Goal: Task Accomplishment & Management: Manage account settings

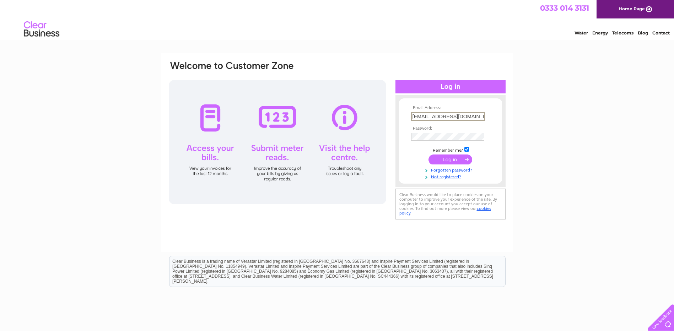
type input "[EMAIL_ADDRESS][DOMAIN_NAME]"
click at [429, 155] on input "submit" at bounding box center [451, 160] width 44 height 10
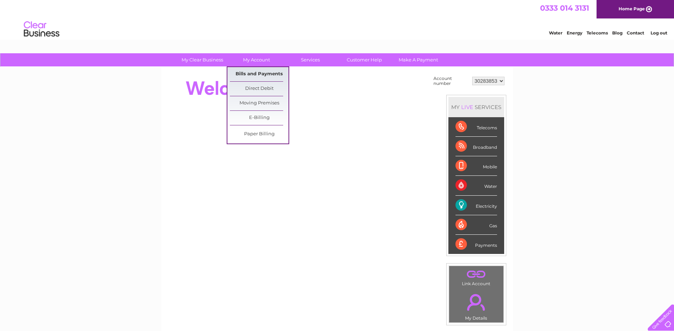
click at [270, 71] on link "Bills and Payments" at bounding box center [259, 74] width 59 height 14
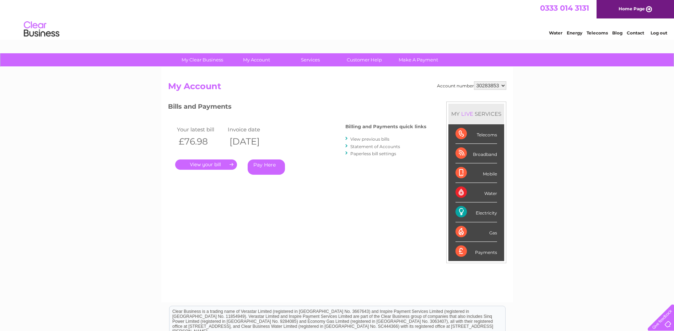
click at [225, 167] on link "." at bounding box center [206, 165] width 62 height 10
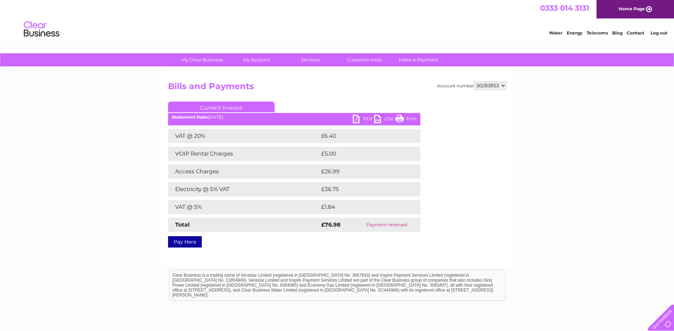
click at [360, 117] on link "PDF" at bounding box center [363, 120] width 21 height 10
